Goal: Information Seeking & Learning: Learn about a topic

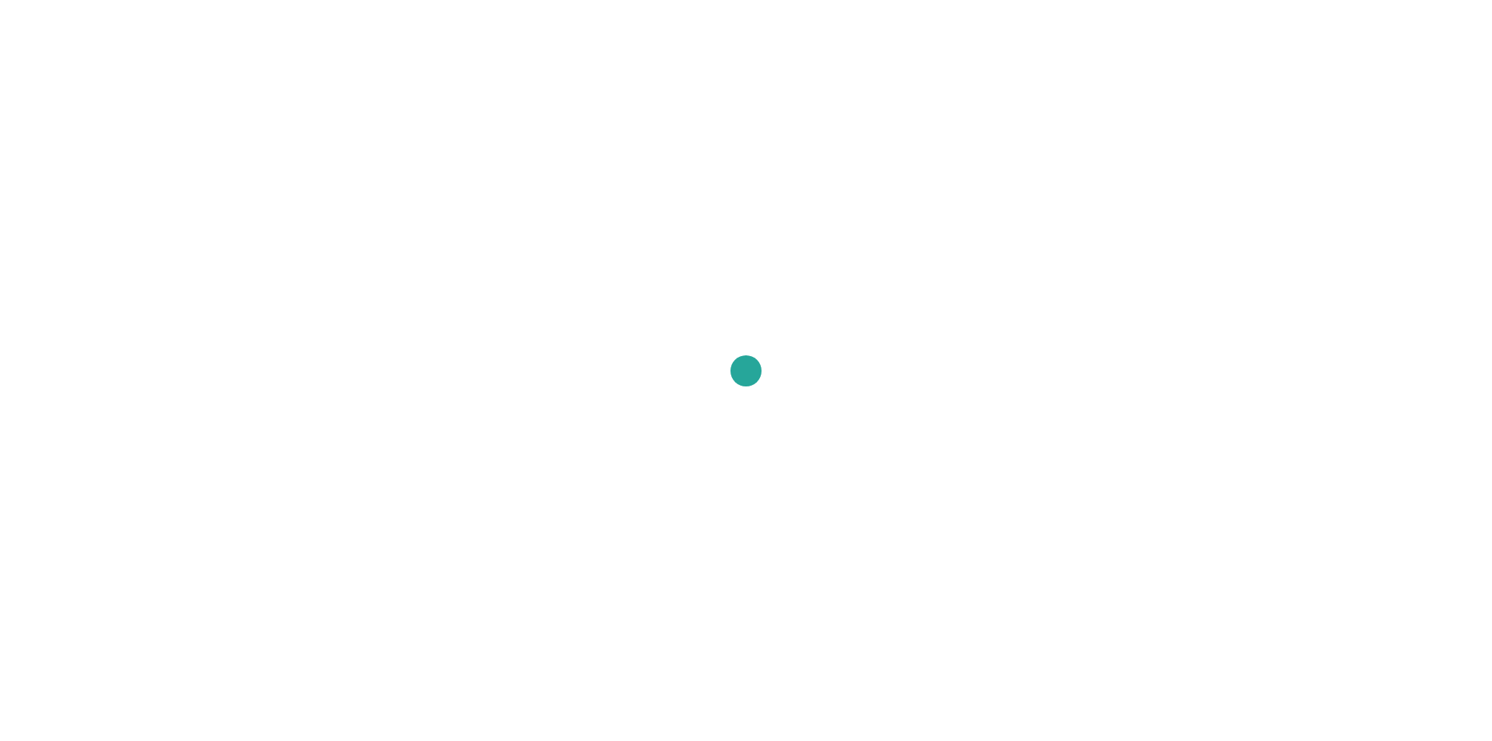
drag, startPoint x: 966, startPoint y: 497, endPoint x: 954, endPoint y: 488, distance: 14.5
click at [959, 491] on div at bounding box center [746, 370] width 1492 height 741
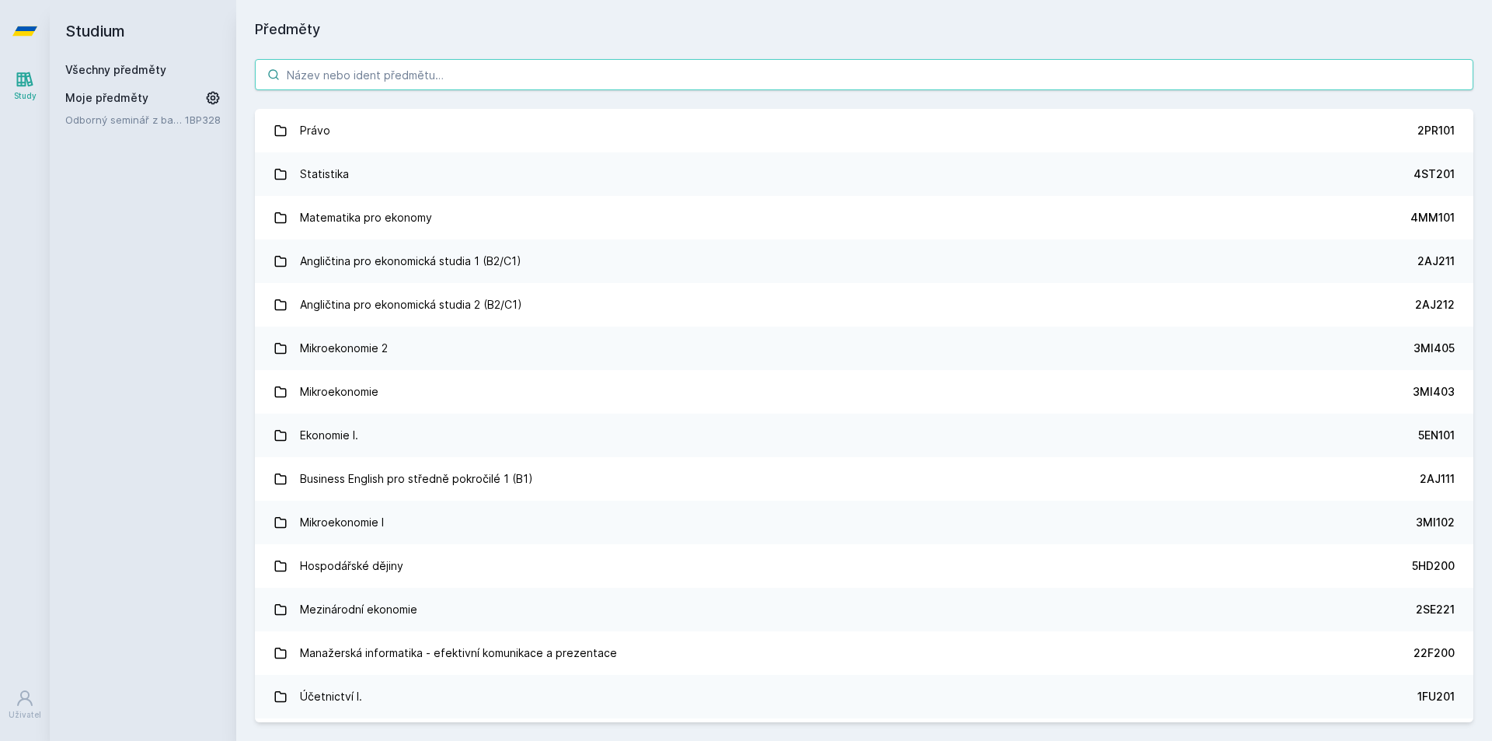
click at [305, 73] on input "search" at bounding box center [864, 74] width 1218 height 31
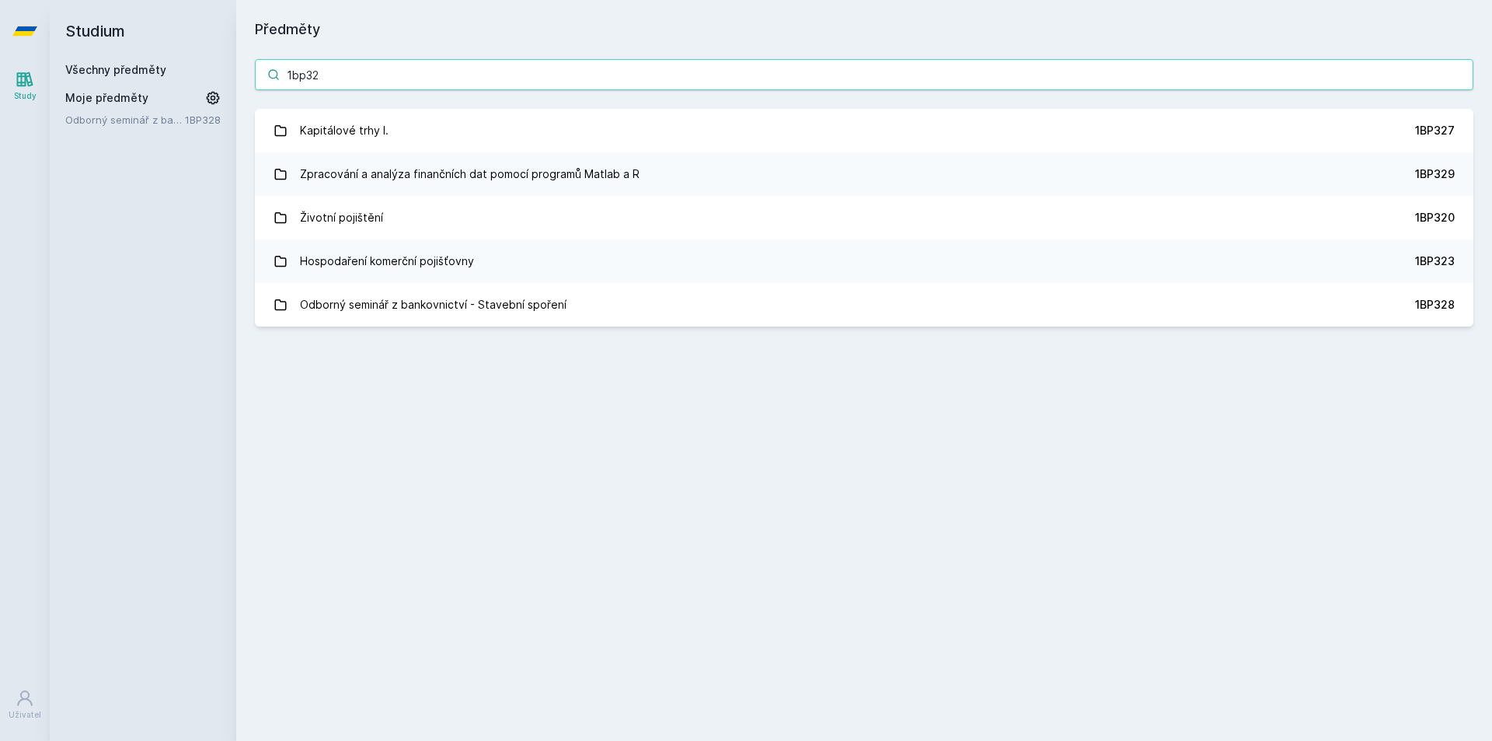
type input "1bp328"
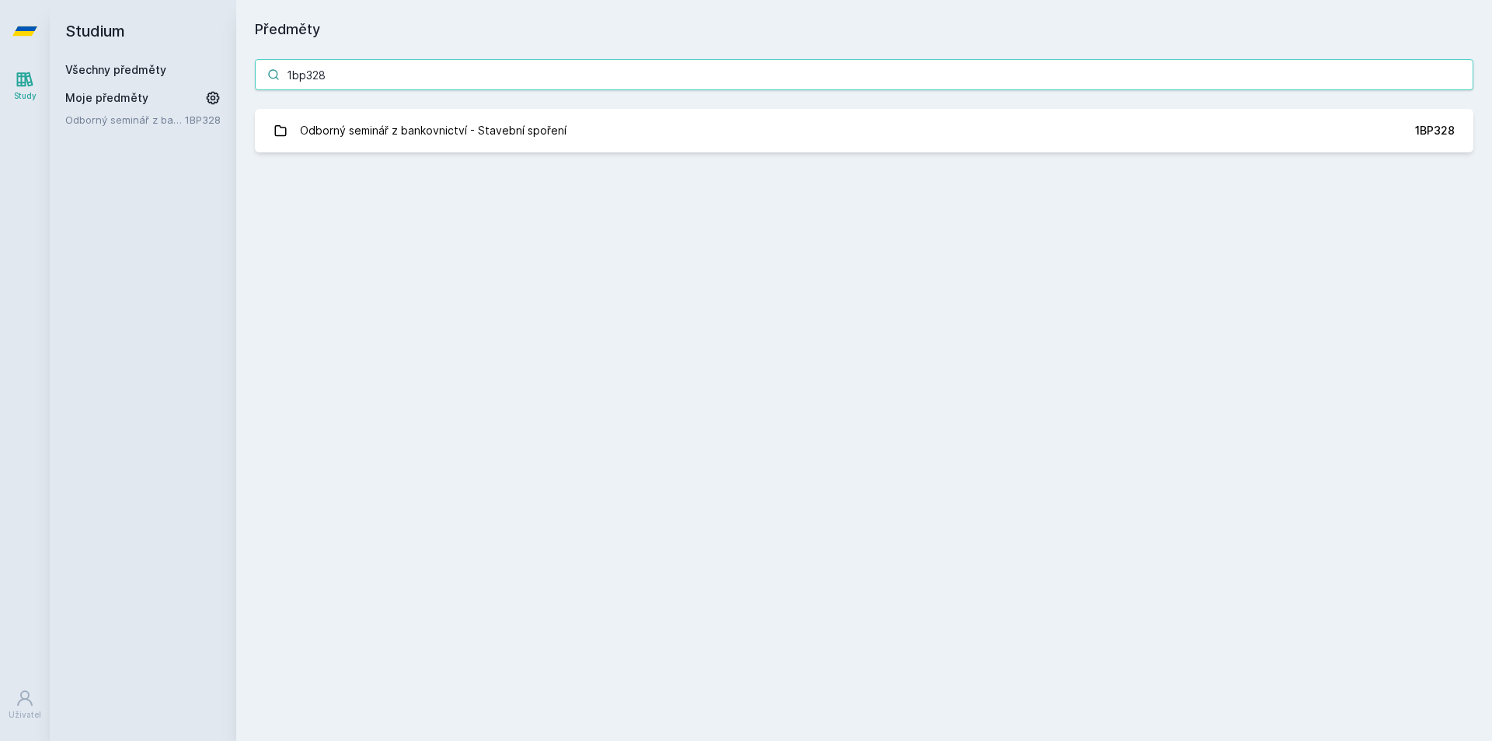
drag, startPoint x: 364, startPoint y: 61, endPoint x: 248, endPoint y: 72, distance: 116.4
click at [248, 72] on div "1bp328 Odborný seminář z bankovnictví - Stavební spoření 1BP328 Jejda, něco se …" at bounding box center [864, 105] width 1256 height 131
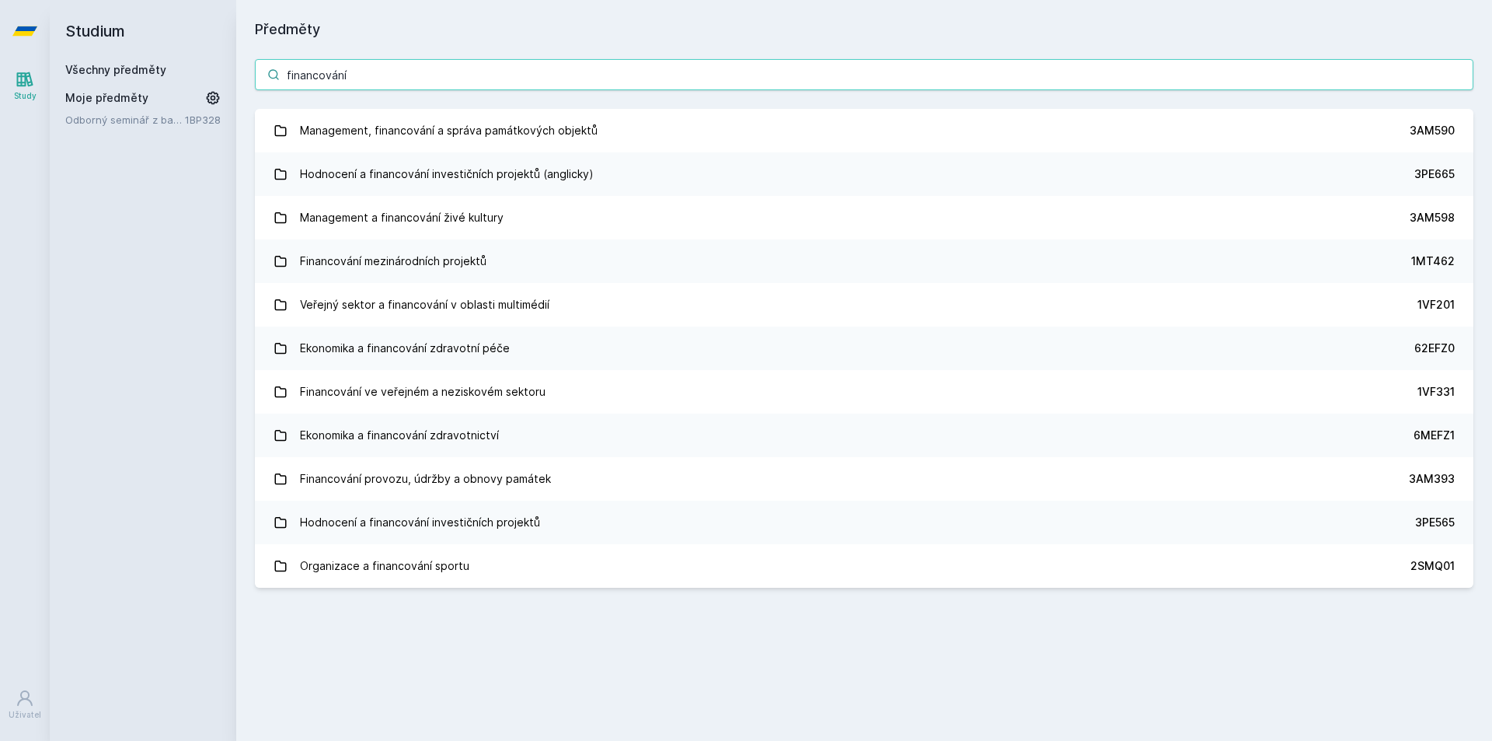
drag, startPoint x: 343, startPoint y: 64, endPoint x: 223, endPoint y: 77, distance: 121.2
click at [223, 77] on div "Studium Všechny předměty Moje předměty Odborný seminář z bankovnictví - Stavebn…" at bounding box center [771, 370] width 1442 height 741
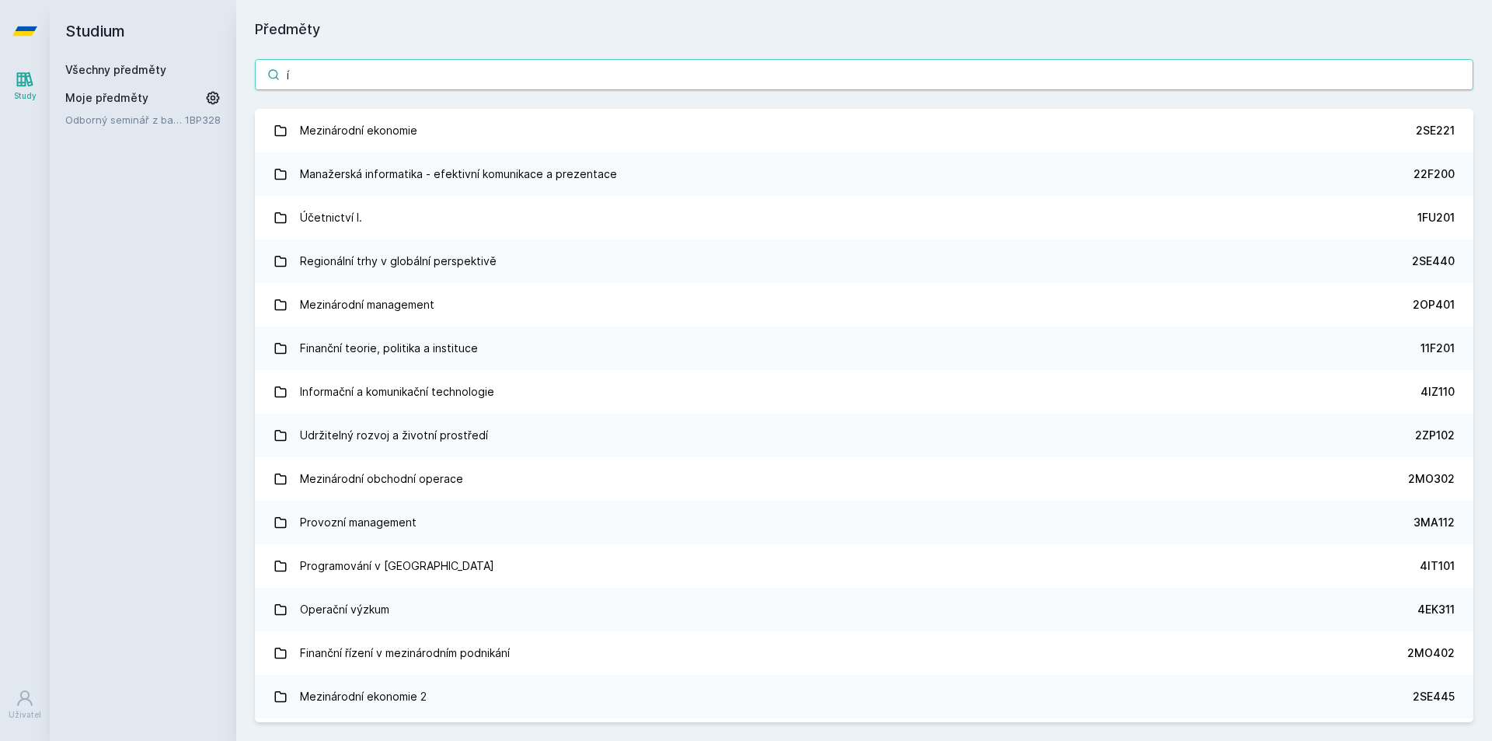
click at [347, 61] on input "í" at bounding box center [864, 74] width 1218 height 31
type input "í"
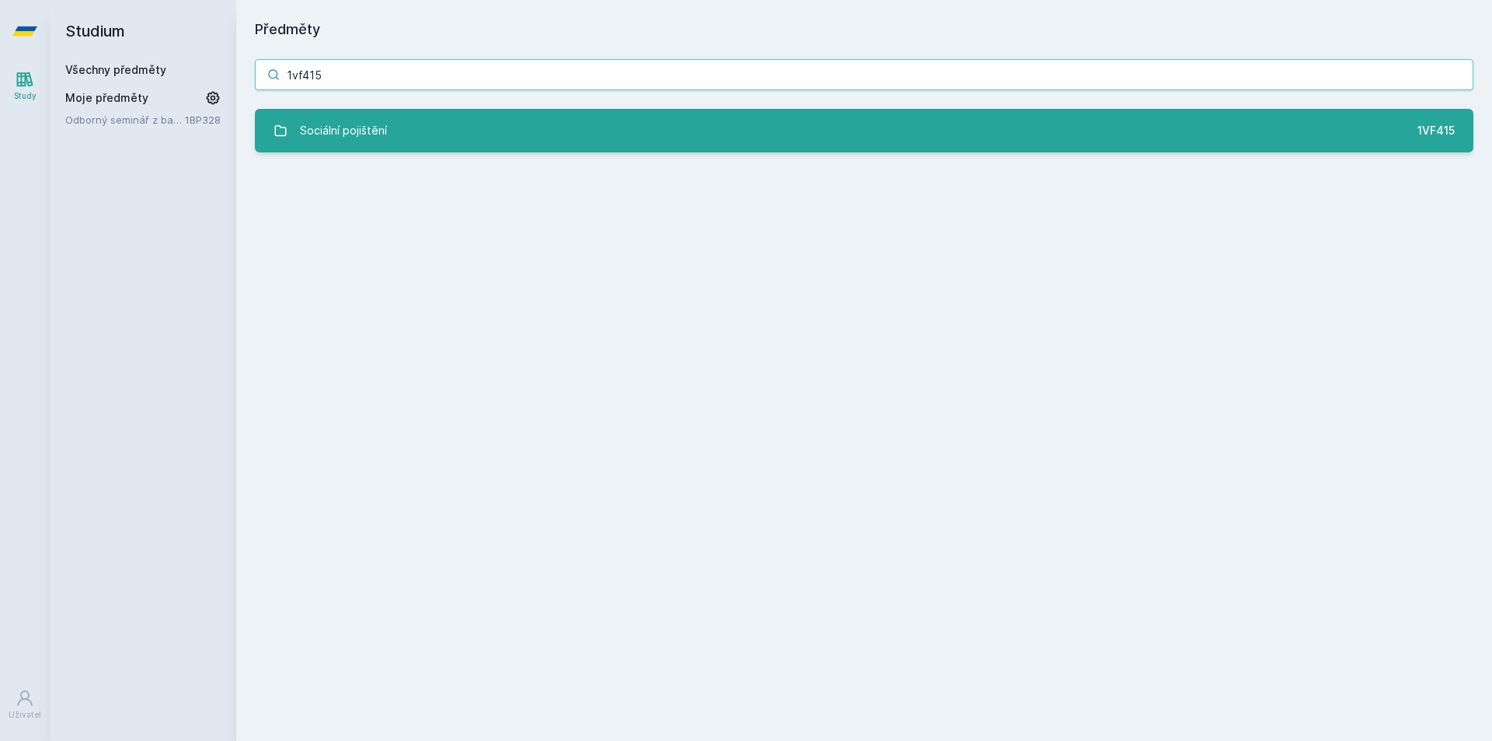
type input "1vf415"
click at [328, 128] on div "Sociální pojištění" at bounding box center [343, 130] width 87 height 31
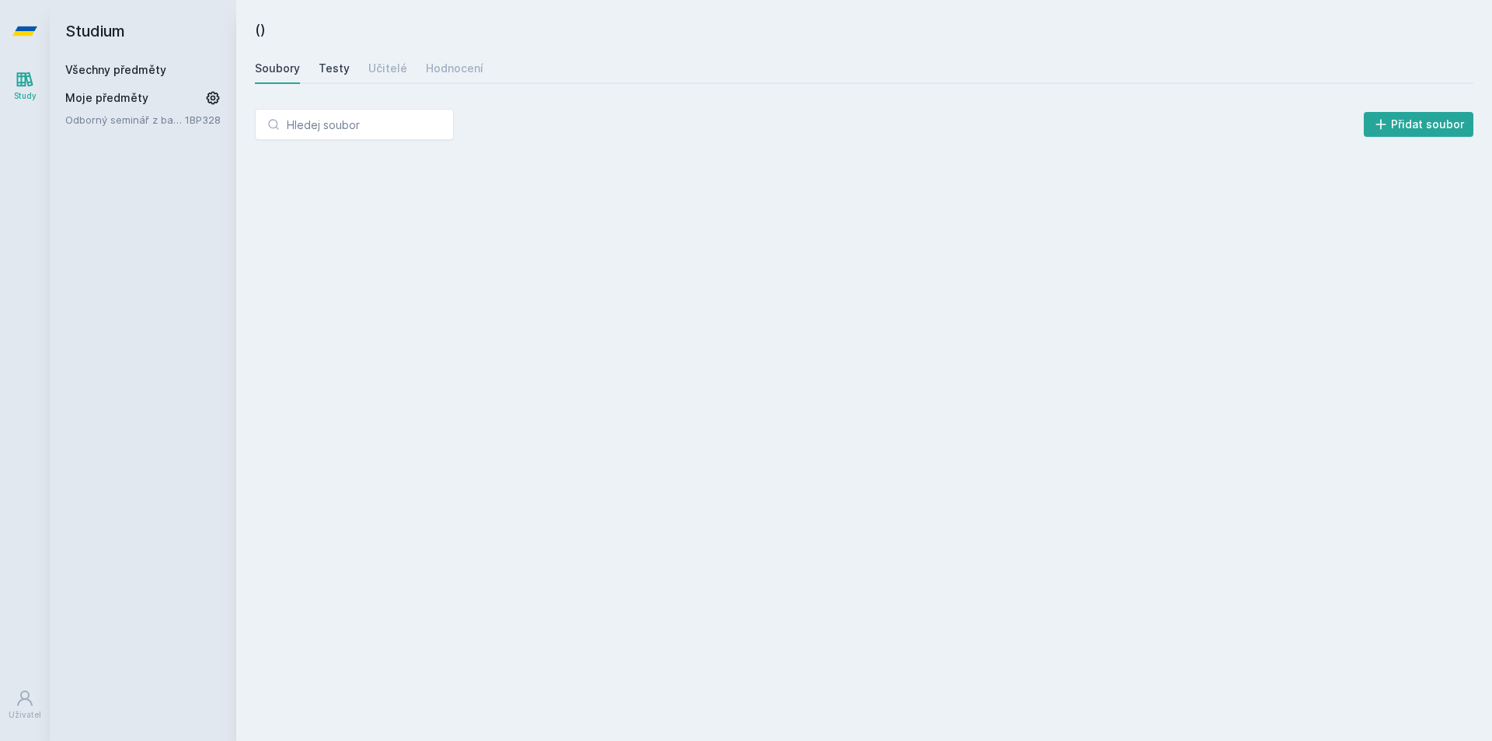
click at [343, 77] on link "Testy" at bounding box center [334, 68] width 31 height 31
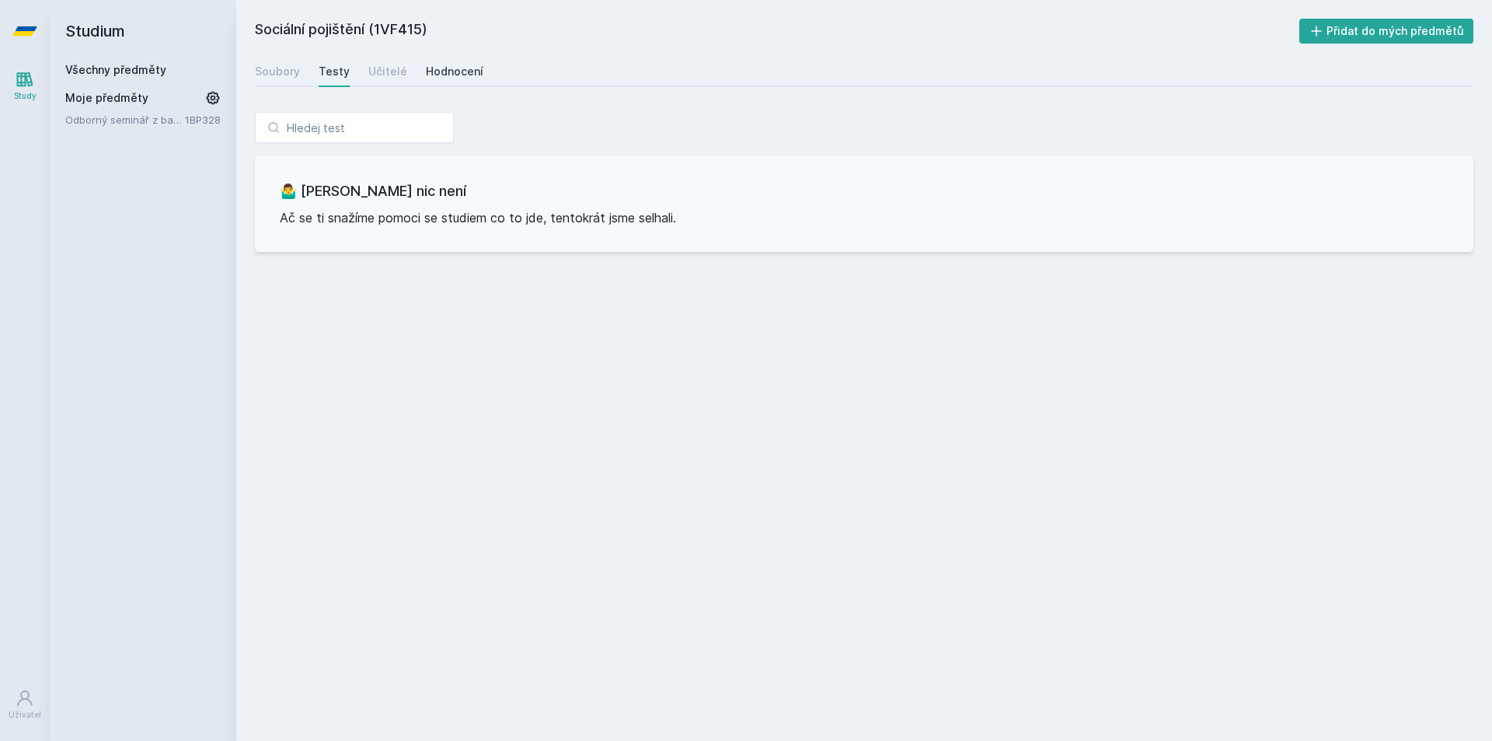
click at [427, 71] on div "Hodnocení" at bounding box center [455, 72] width 58 height 16
